Goal: Transaction & Acquisition: Purchase product/service

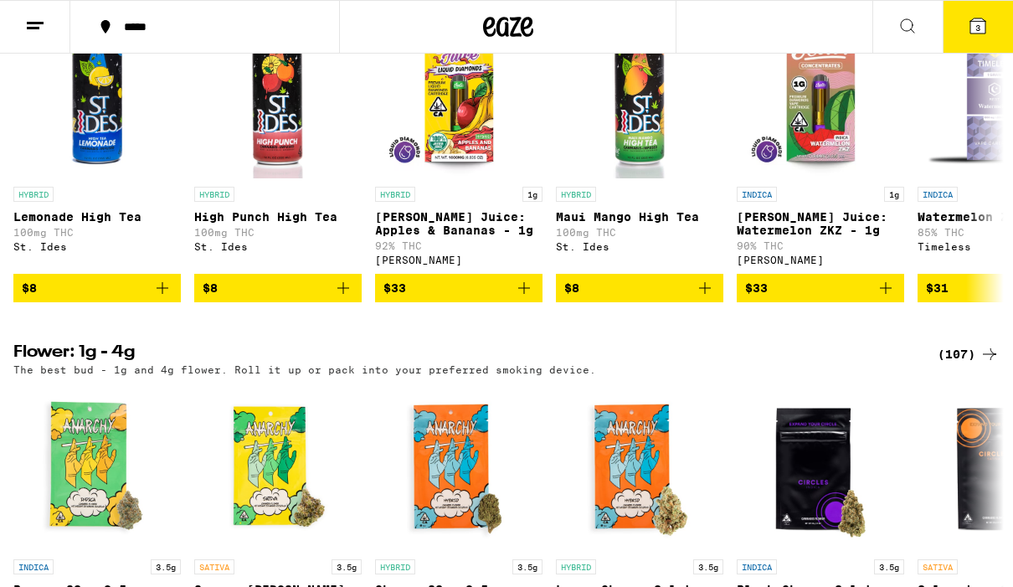
scroll to position [625, 0]
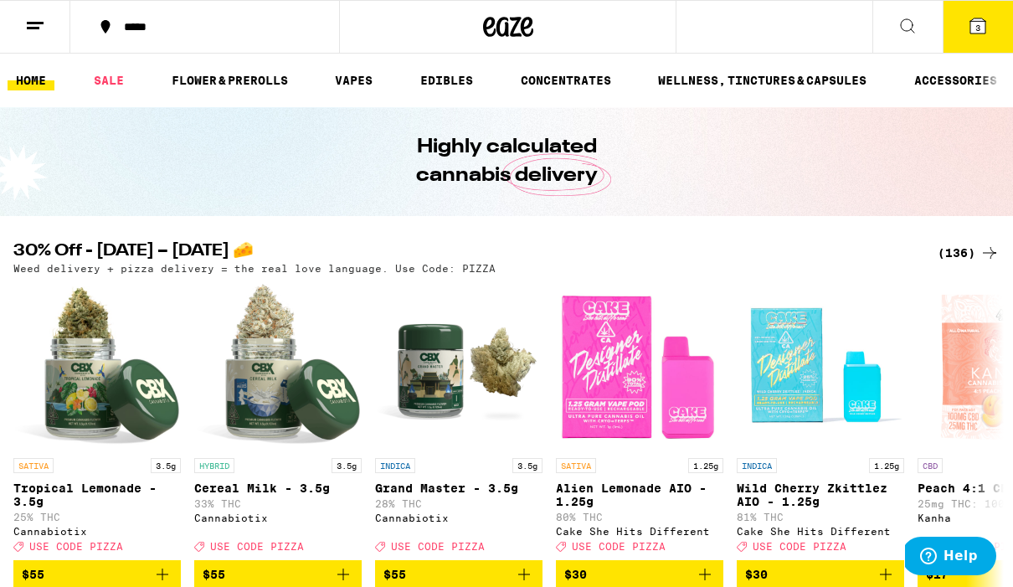
click at [110, 81] on link "SALE" at bounding box center [108, 80] width 47 height 20
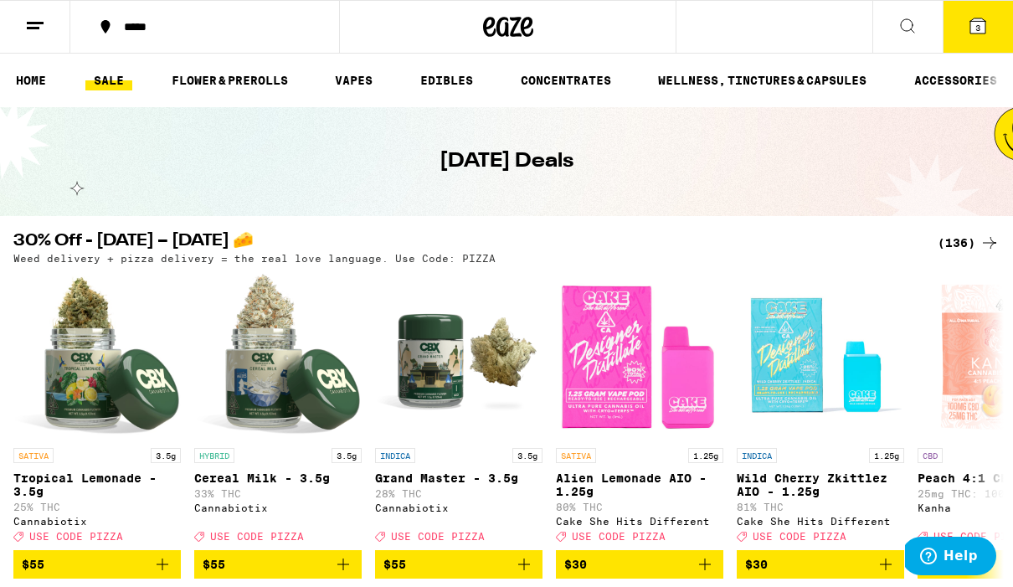
click at [986, 24] on icon at bounding box center [978, 25] width 15 height 15
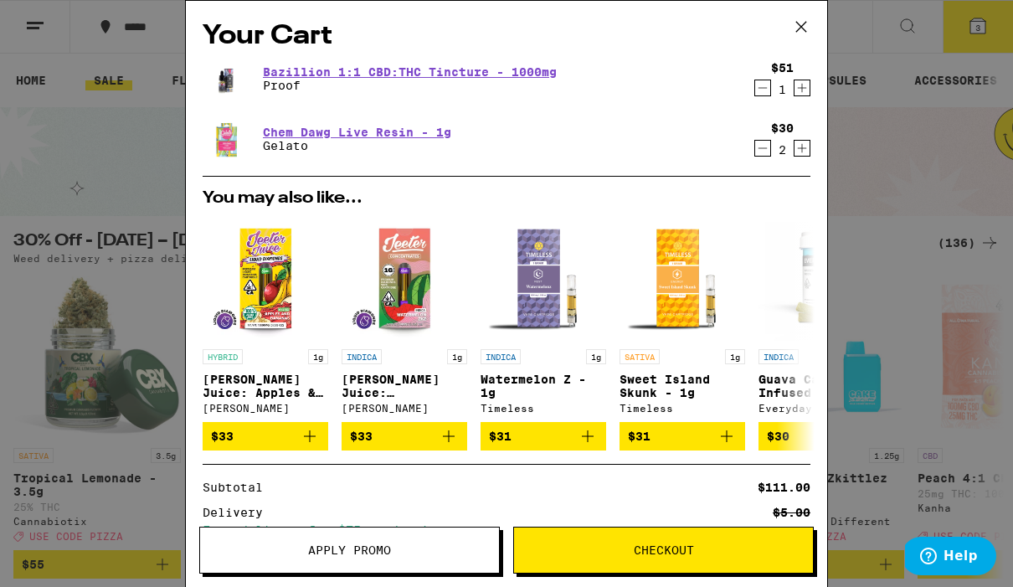
click at [441, 541] on button "Apply Promo" at bounding box center [349, 550] width 301 height 47
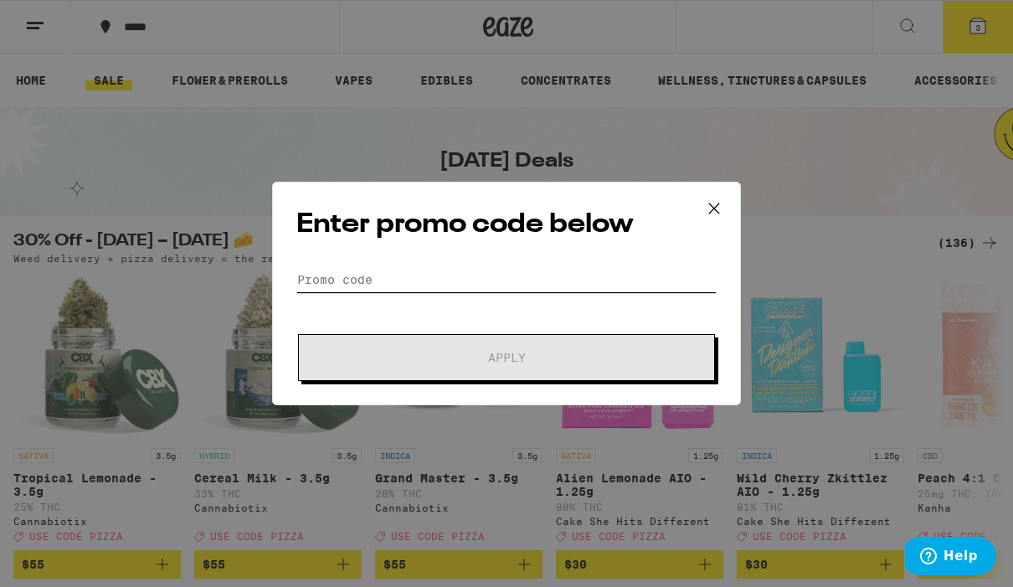
click at [525, 270] on input "Promo Code" at bounding box center [506, 279] width 420 height 25
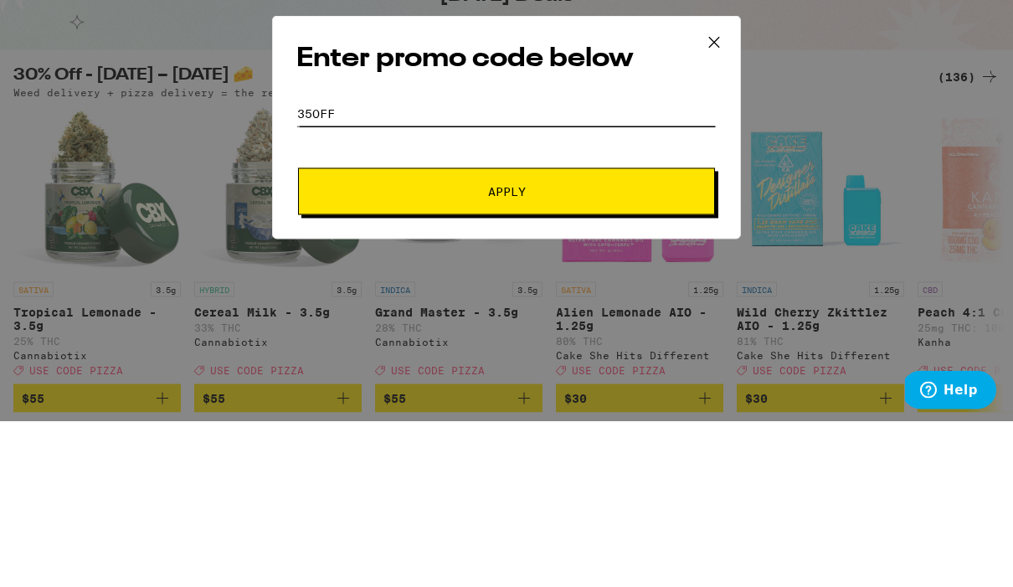
type input "35off"
click at [644, 352] on span "Apply" at bounding box center [506, 358] width 301 height 12
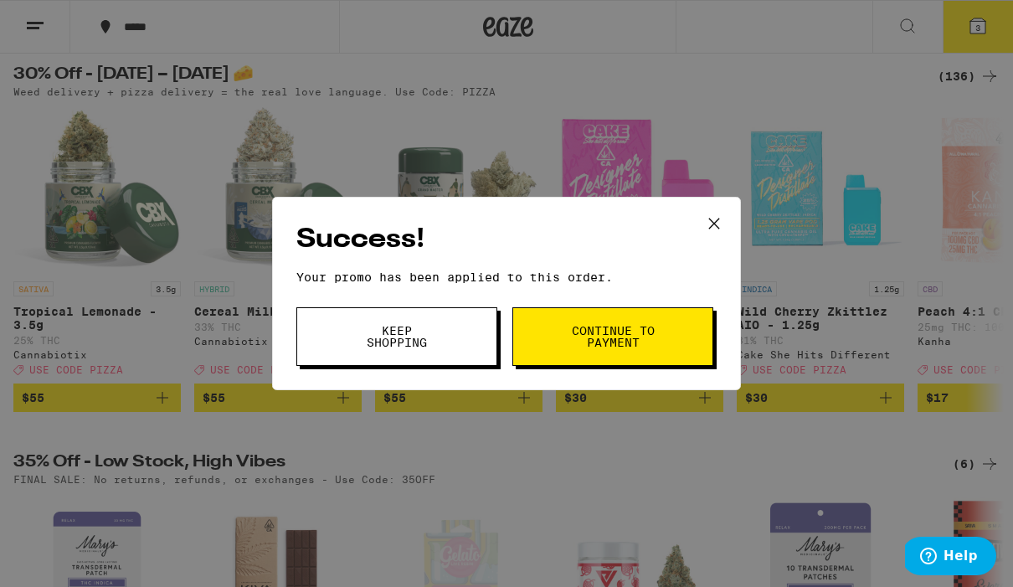
click at [724, 218] on icon at bounding box center [714, 223] width 25 height 25
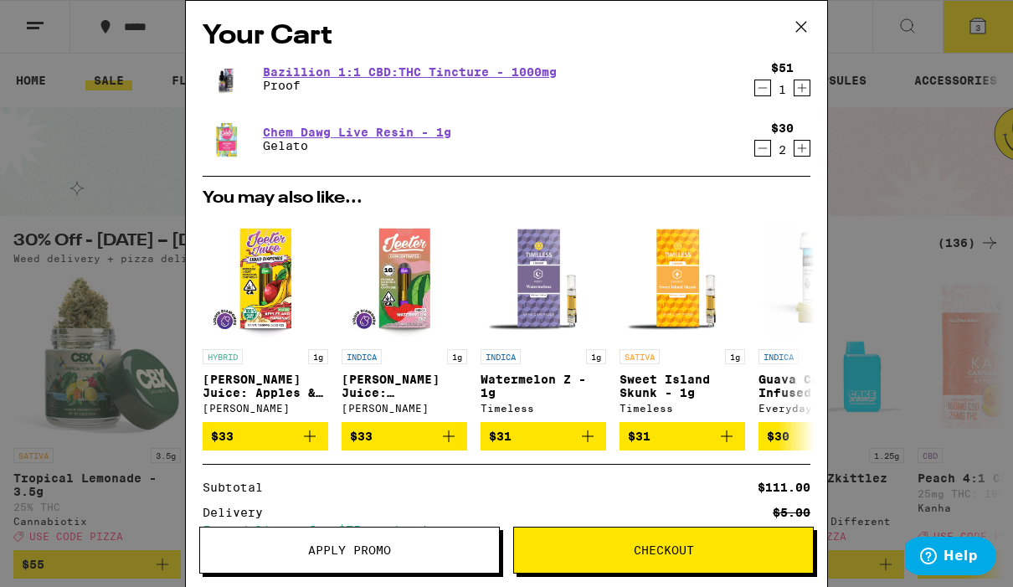
click at [766, 93] on icon "Decrement" at bounding box center [762, 88] width 15 height 20
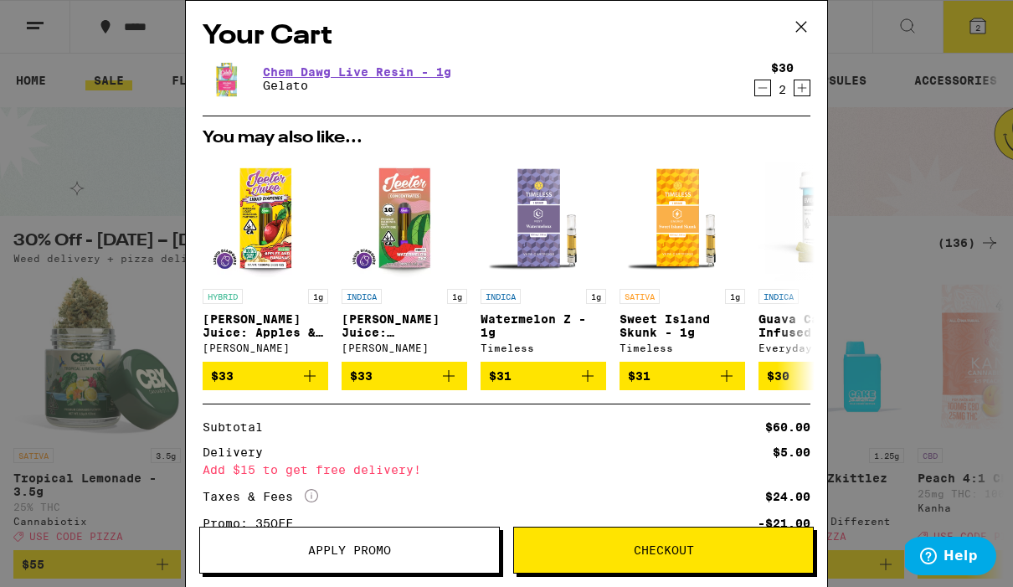
click at [811, 25] on icon at bounding box center [801, 26] width 25 height 25
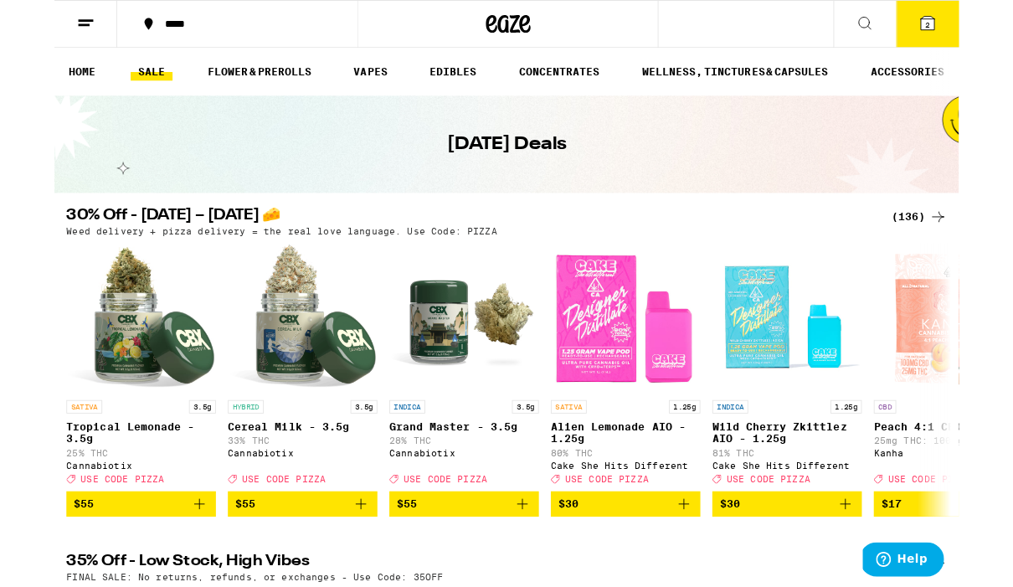
scroll to position [21, 0]
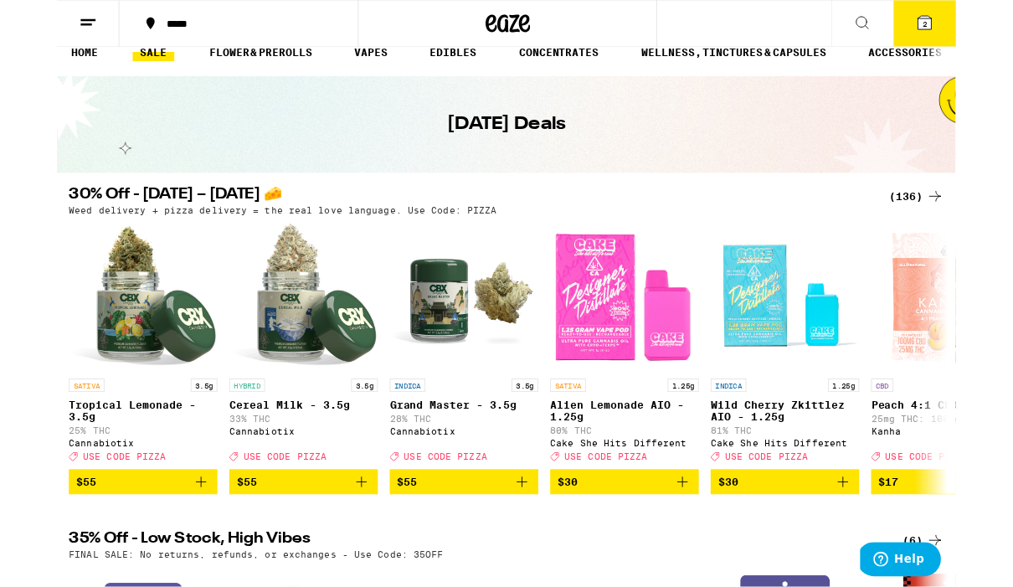
click at [977, 219] on div "(136)" at bounding box center [969, 222] width 62 height 20
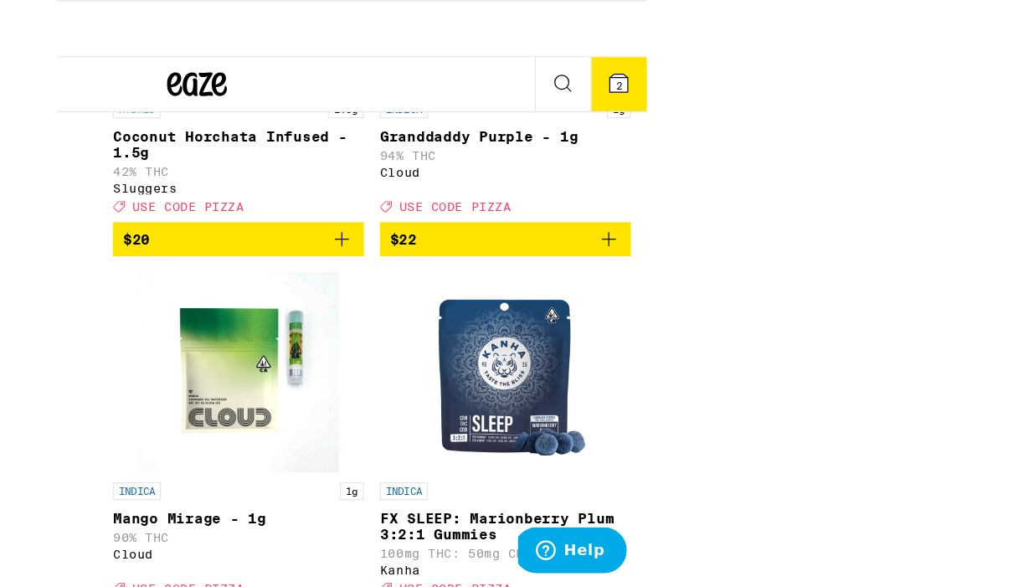
scroll to position [8897, 0]
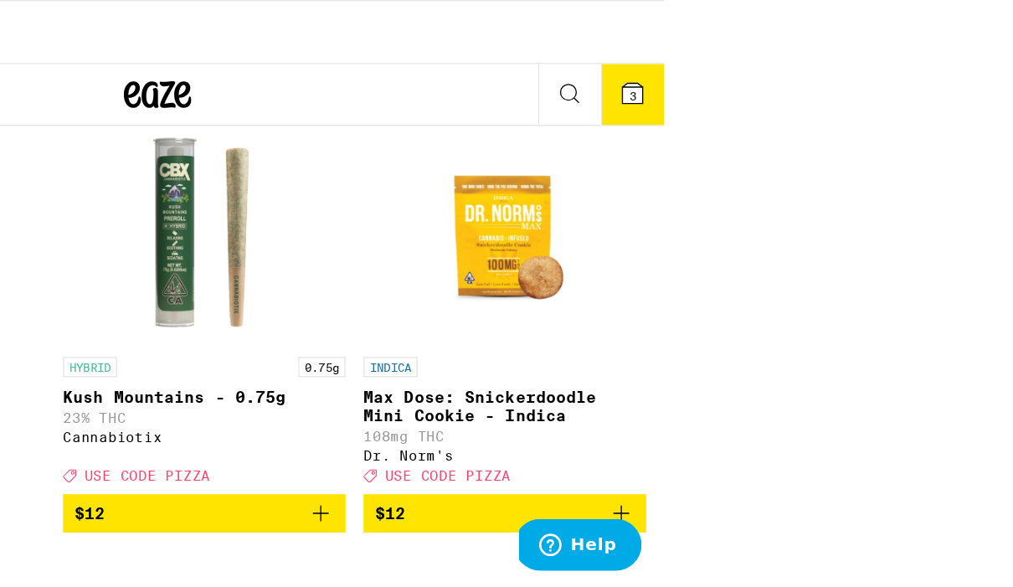
scroll to position [3625, 0]
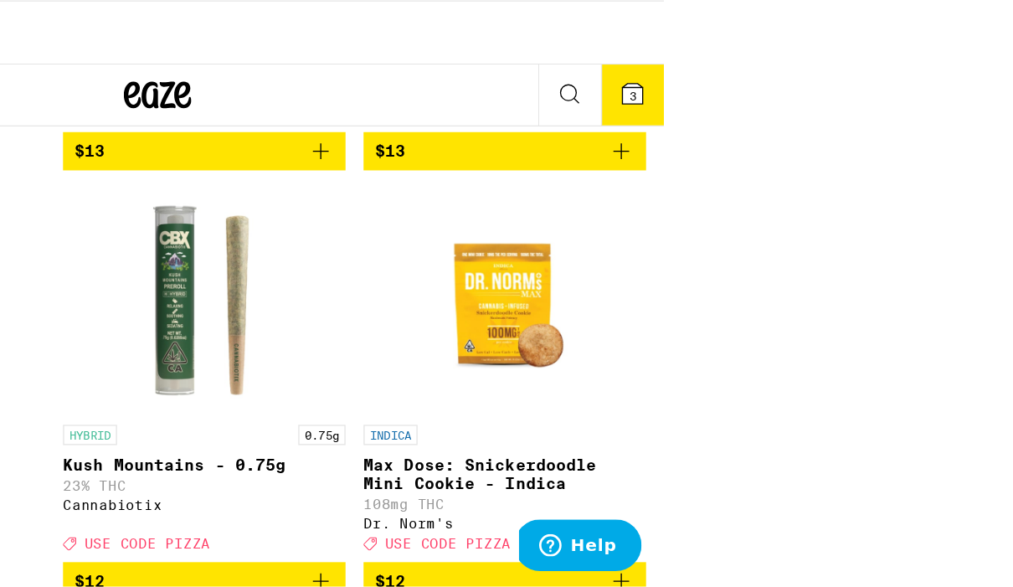
click at [723, 62] on icon at bounding box center [730, 69] width 15 height 15
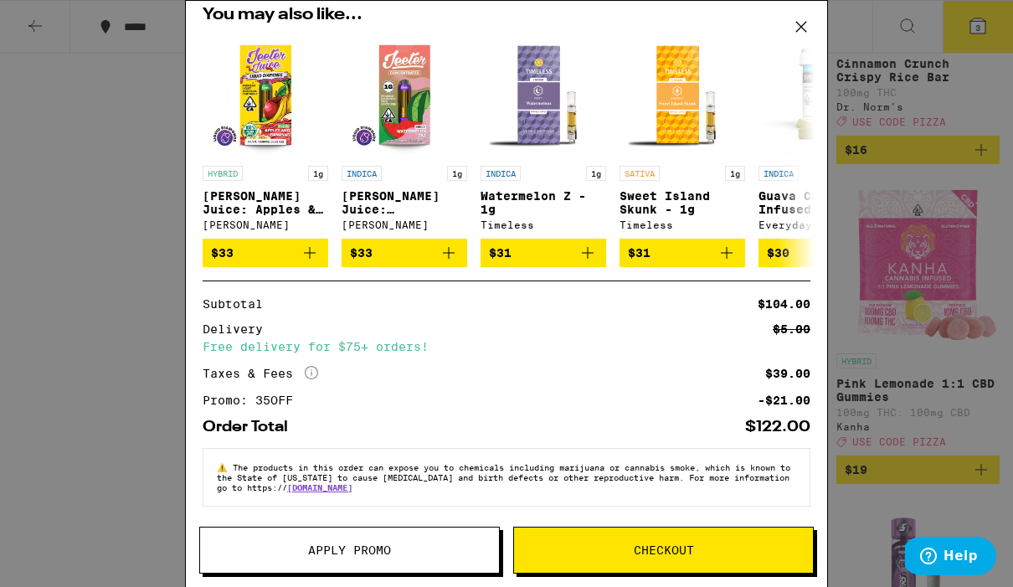
scroll to position [201, 0]
click at [420, 540] on button "Apply Promo" at bounding box center [349, 550] width 301 height 47
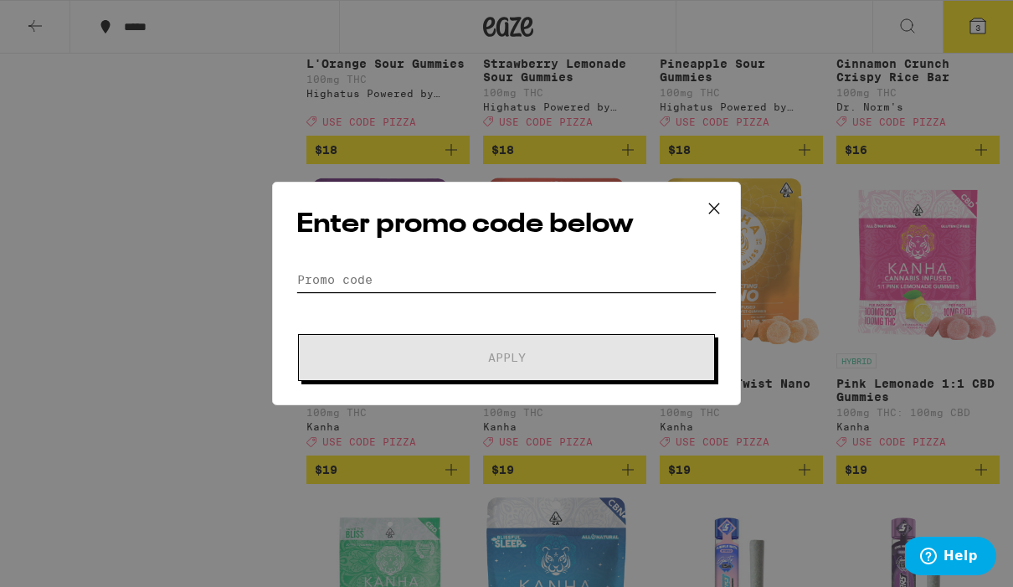
click at [501, 280] on input "Promo Code" at bounding box center [506, 279] width 420 height 25
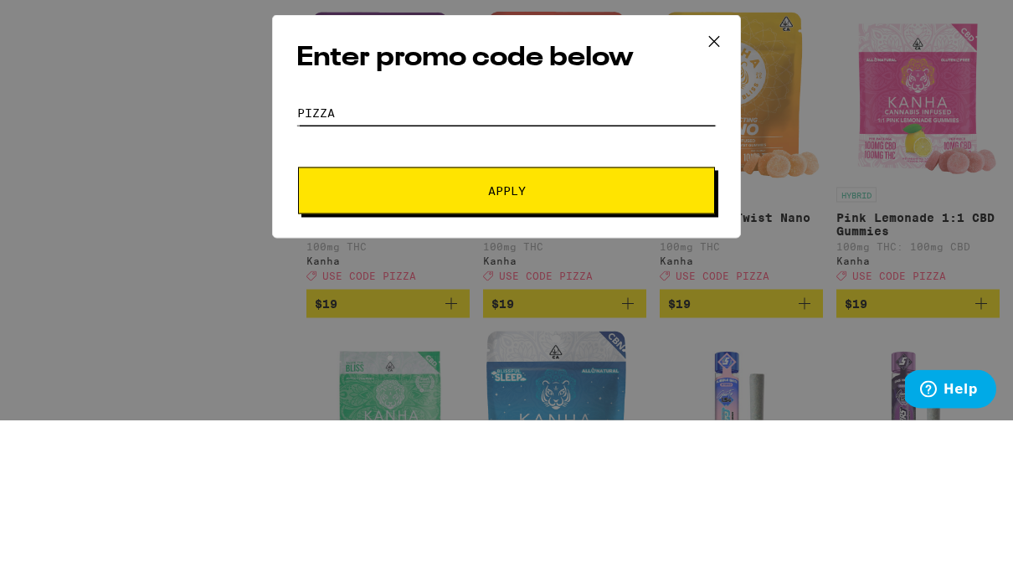
type input "Pizza"
click at [539, 352] on span "Apply" at bounding box center [506, 358] width 301 height 12
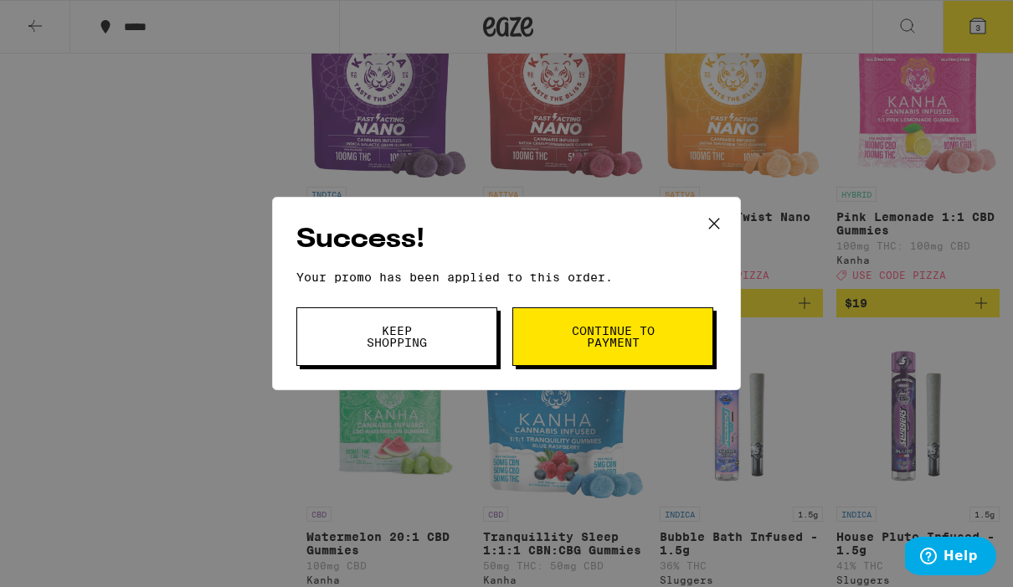
click at [721, 224] on icon at bounding box center [714, 223] width 25 height 25
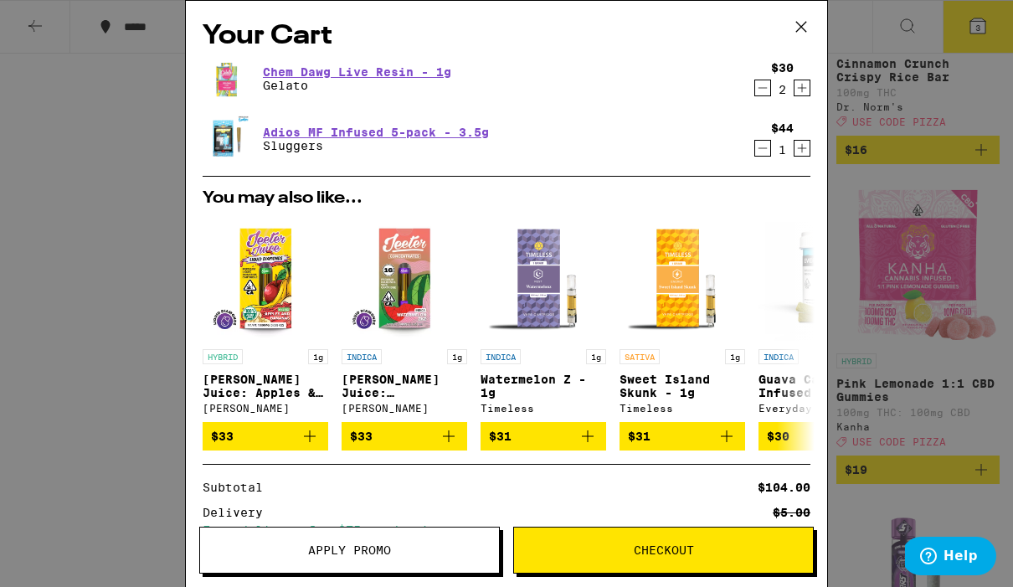
click at [801, 29] on icon at bounding box center [801, 26] width 25 height 25
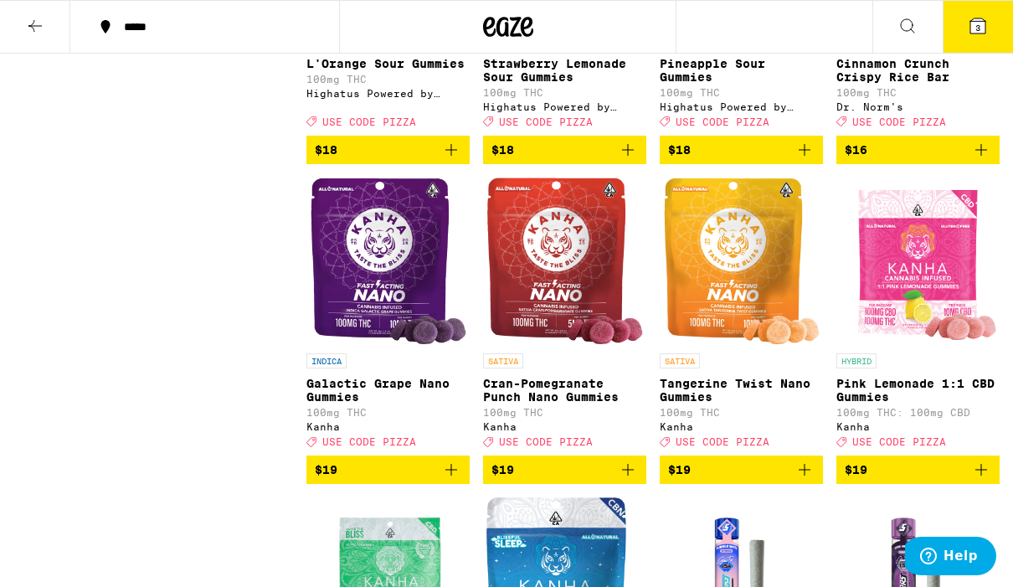
click at [980, 23] on span "3" at bounding box center [978, 28] width 5 height 10
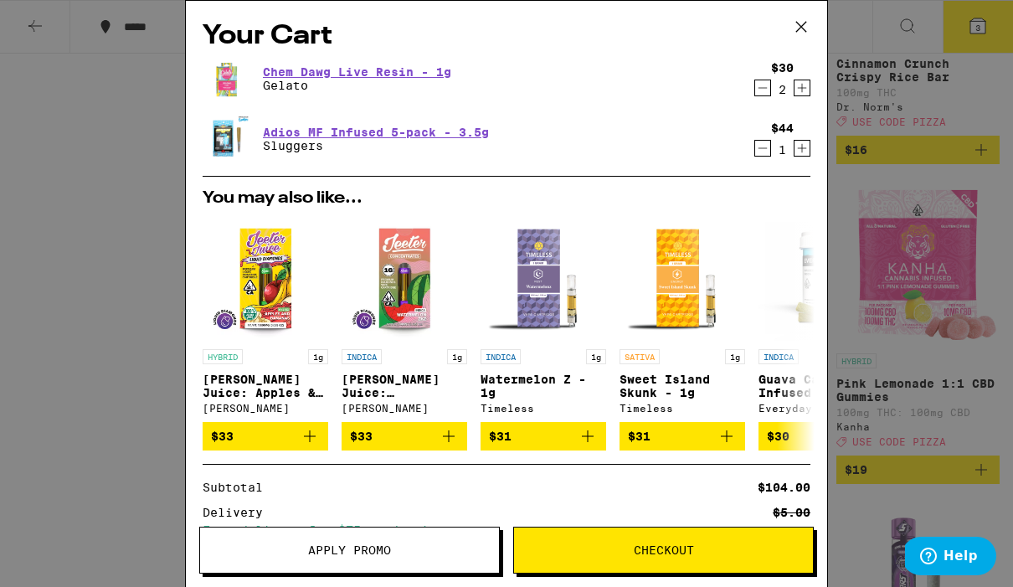
click at [805, 25] on icon at bounding box center [801, 26] width 25 height 25
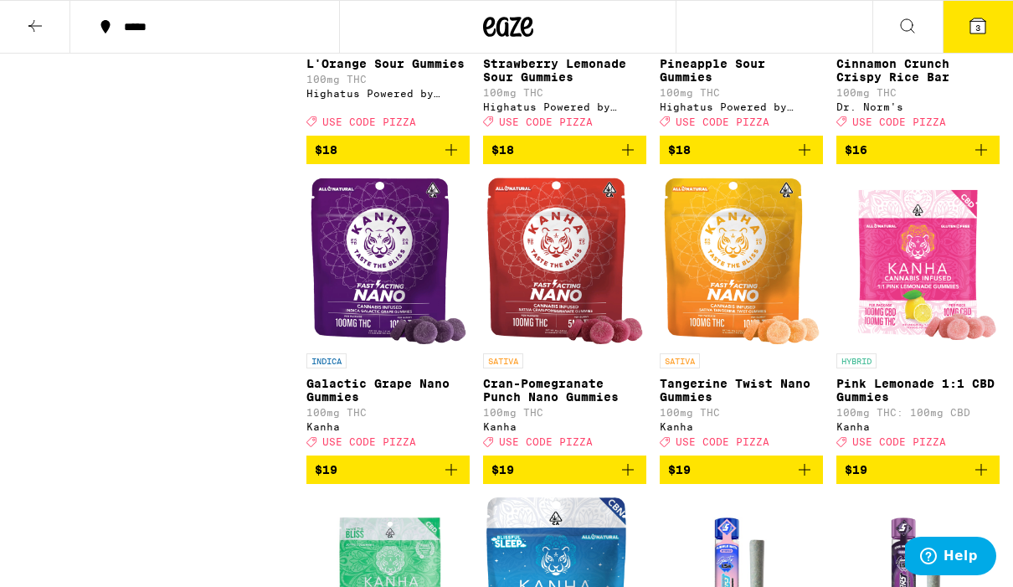
click at [993, 24] on button "3" at bounding box center [978, 27] width 70 height 52
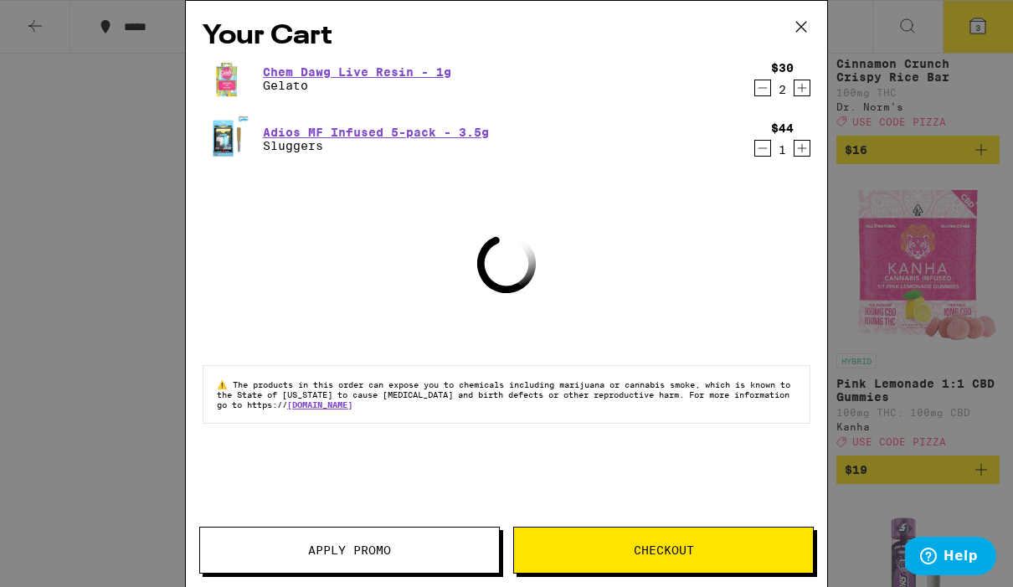
click at [760, 148] on icon "Decrement" at bounding box center [762, 148] width 15 height 20
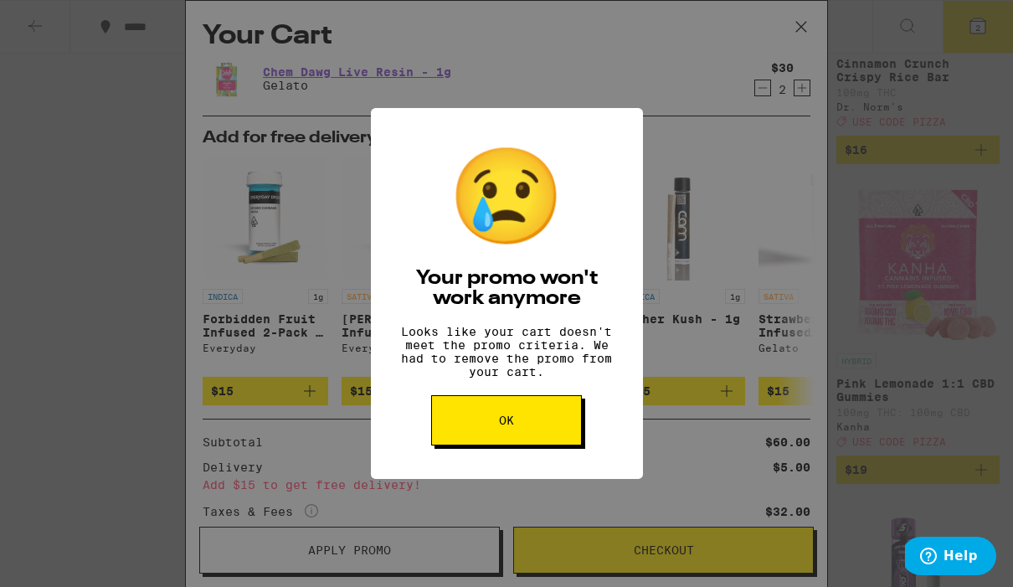
click at [543, 433] on button "OK" at bounding box center [506, 420] width 151 height 50
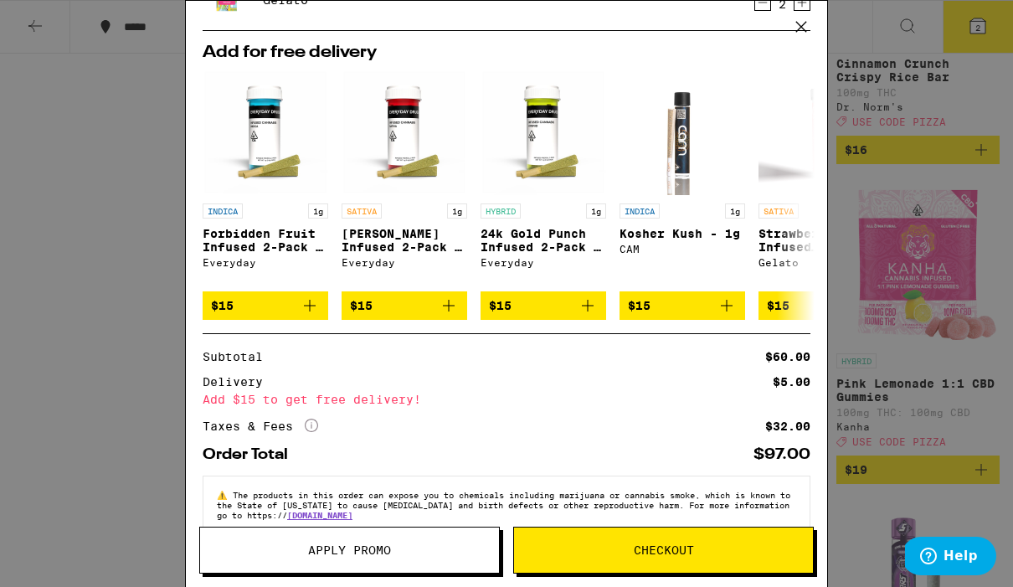
scroll to position [105, 0]
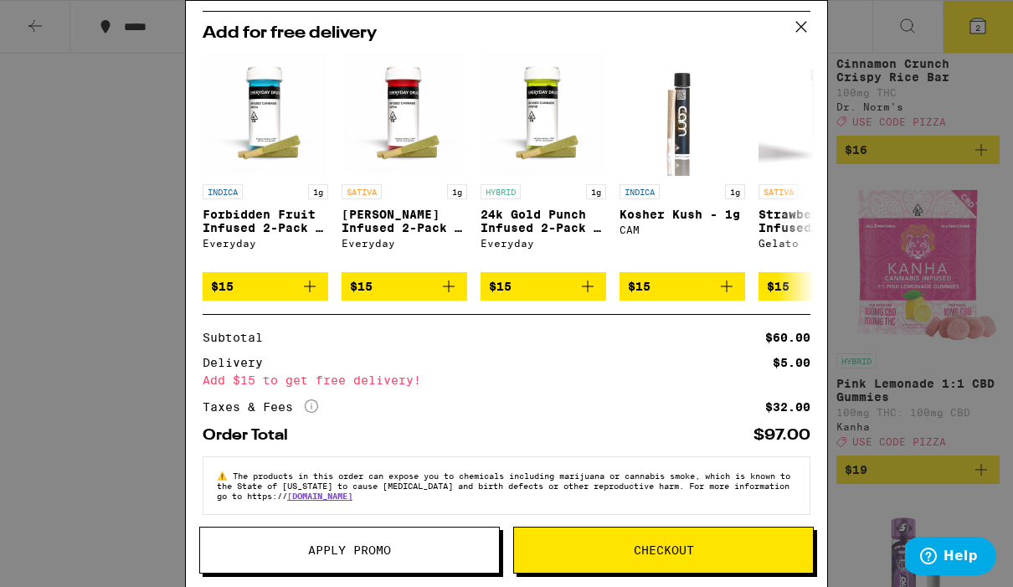
click at [413, 551] on span "Apply Promo" at bounding box center [349, 550] width 299 height 12
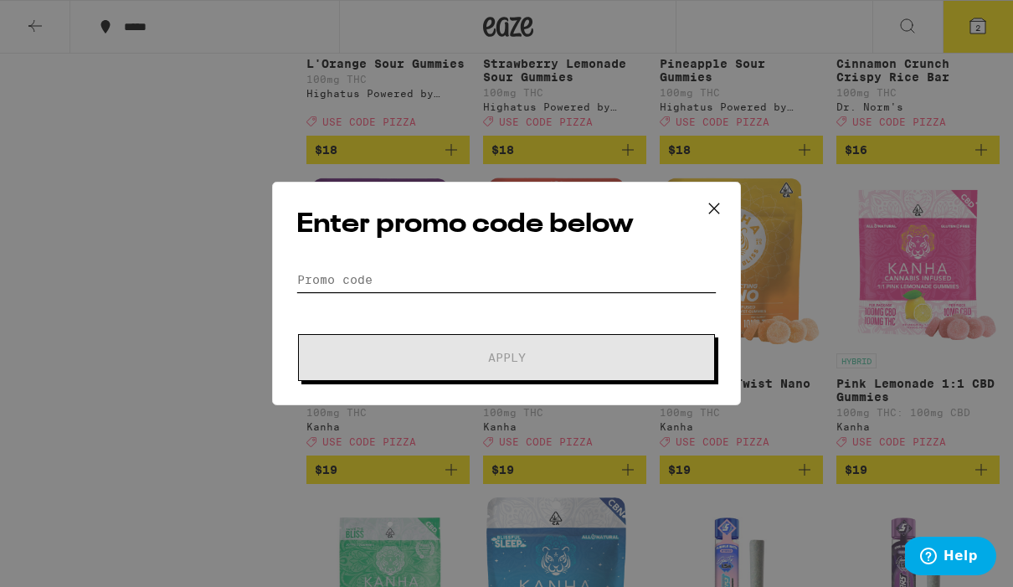
click at [533, 270] on input "Promo Code" at bounding box center [506, 279] width 420 height 25
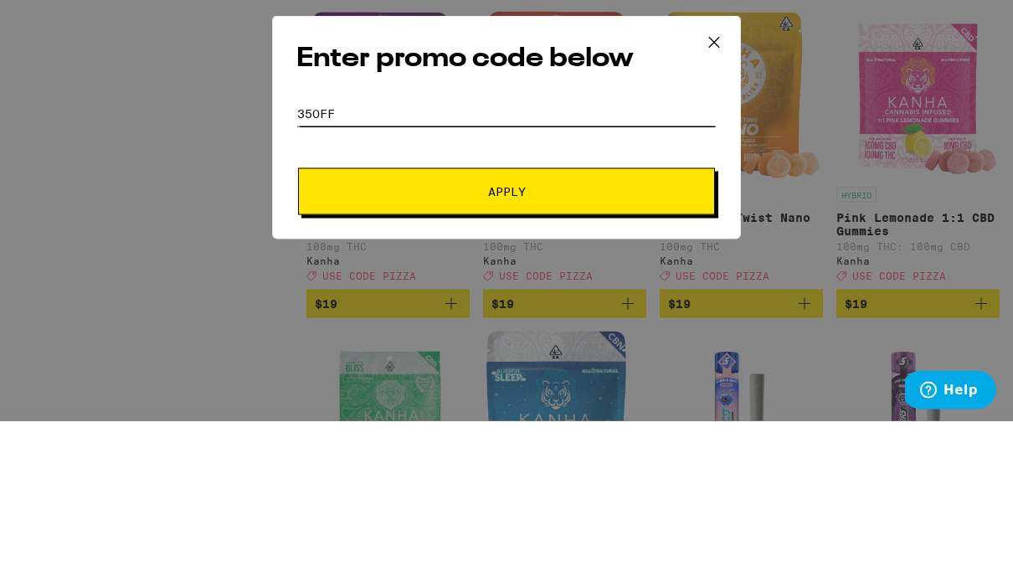
type input "35off"
click at [598, 352] on span "Apply" at bounding box center [506, 358] width 301 height 12
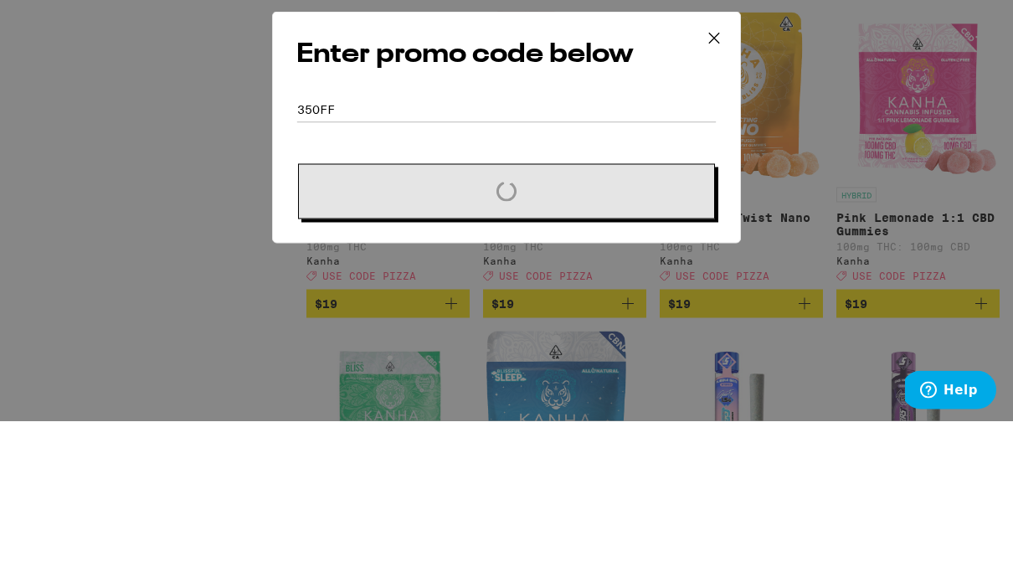
scroll to position [3739, 0]
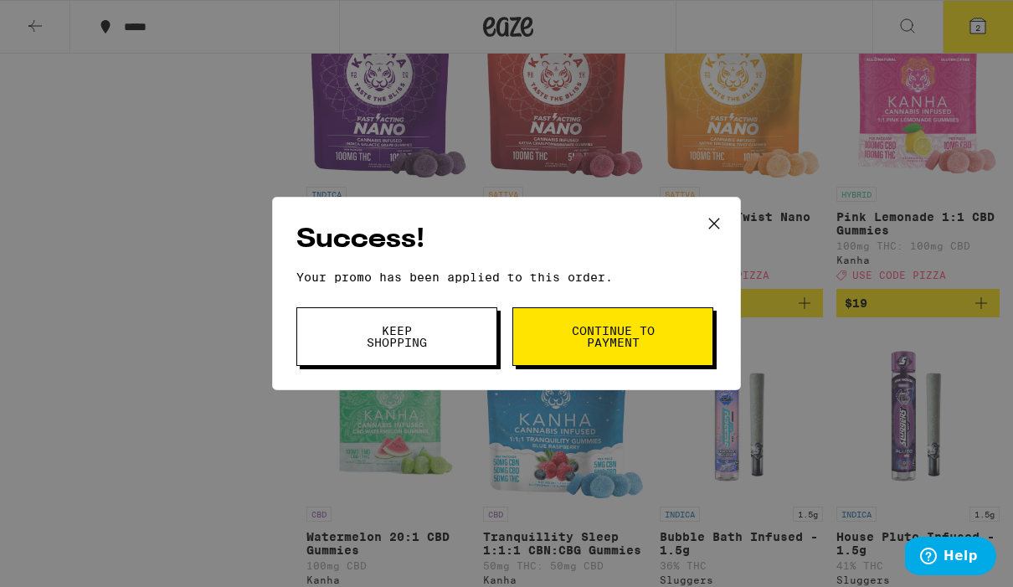
click at [719, 211] on icon at bounding box center [714, 223] width 25 height 25
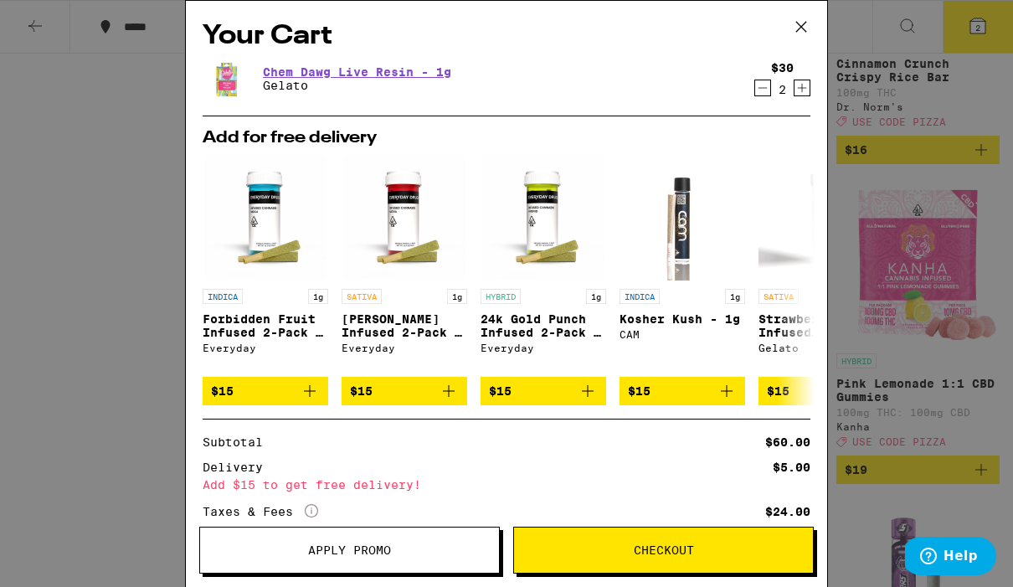
click at [808, 90] on icon "Increment" at bounding box center [802, 88] width 15 height 20
click at [808, 85] on icon "Increment" at bounding box center [802, 88] width 15 height 20
click at [7, 215] on div "Your Cart Chem Dawg Live Resin - 1g Gelato $30 4 Add for free delivery INDICA 1…" at bounding box center [506, 293] width 1013 height 587
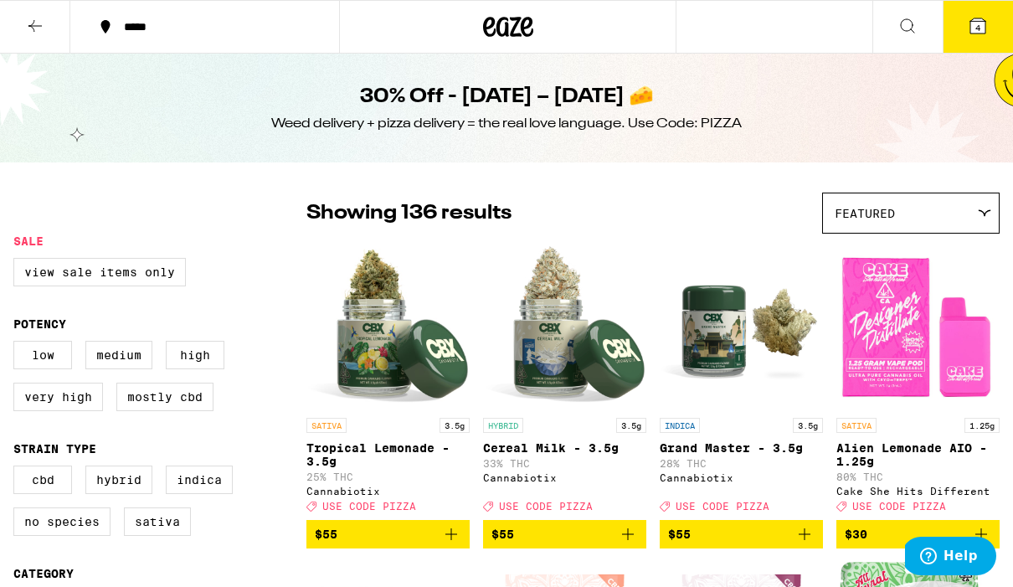
click at [39, 27] on icon at bounding box center [35, 26] width 20 height 20
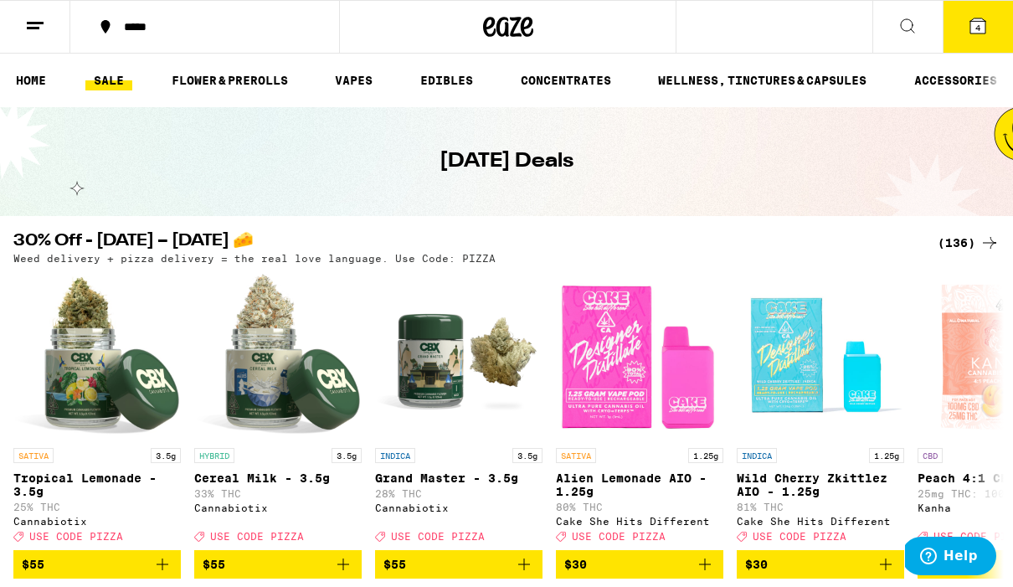
click at [29, 76] on link "HOME" at bounding box center [31, 80] width 47 height 20
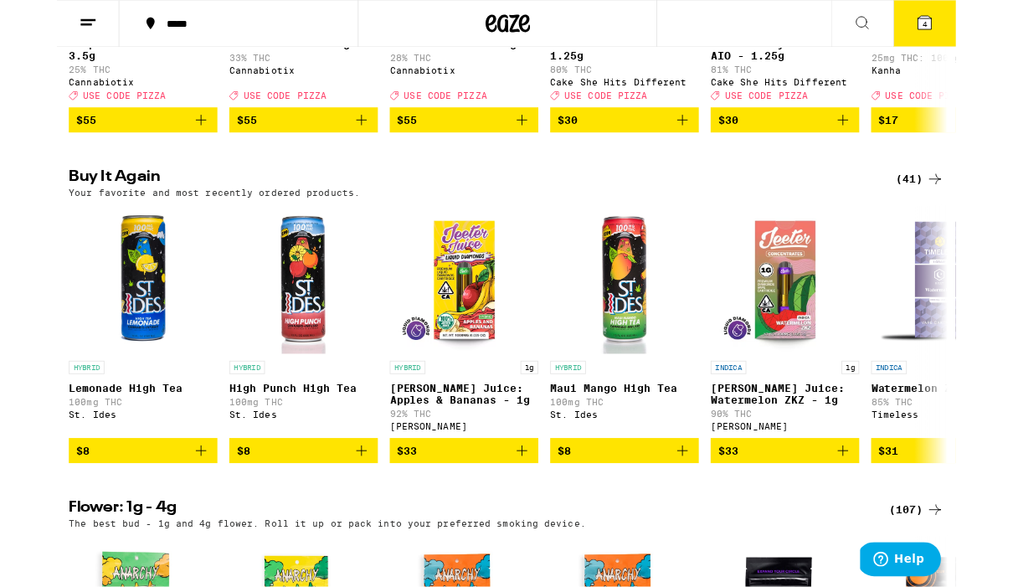
scroll to position [440, 0]
click at [976, 211] on div "(41)" at bounding box center [972, 201] width 54 height 20
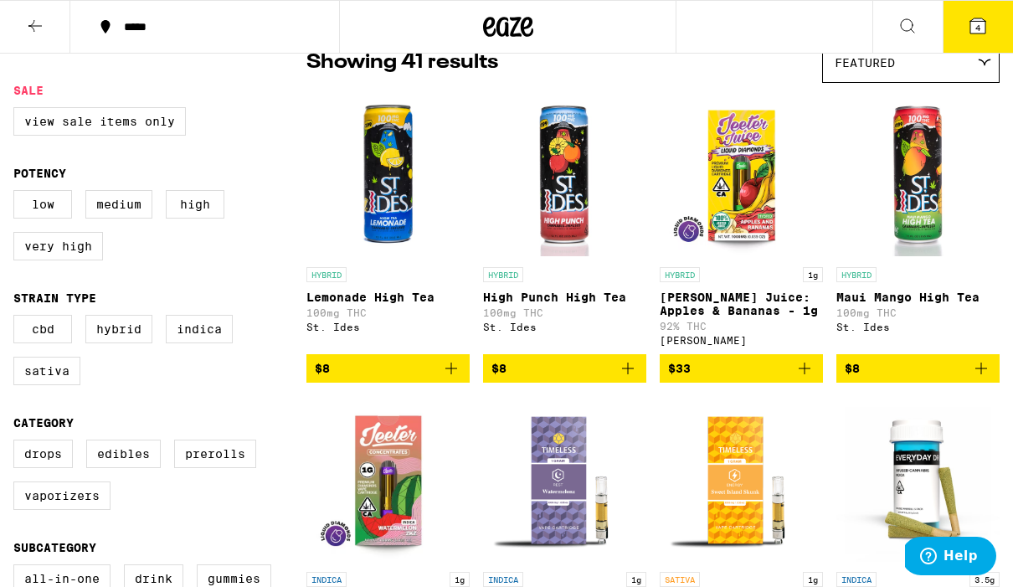
scroll to position [148, 0]
